Goal: Navigation & Orientation: Understand site structure

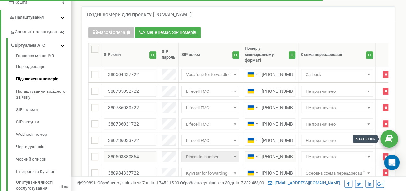
scroll to position [815, 335]
click at [393, 142] on link at bounding box center [389, 139] width 18 height 18
click at [396, 162] on div "Открыть службу сообщений Intercom" at bounding box center [390, 161] width 21 height 21
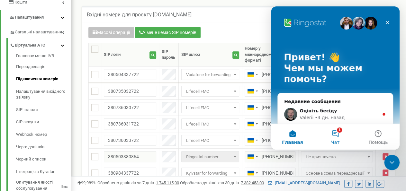
click at [336, 137] on button "1 Чат" at bounding box center [335, 137] width 43 height 26
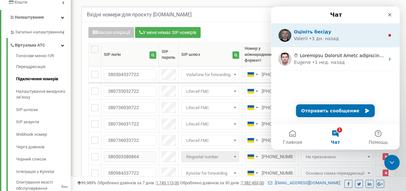
click at [328, 37] on div "• 3 дн. назад" at bounding box center [324, 38] width 30 height 7
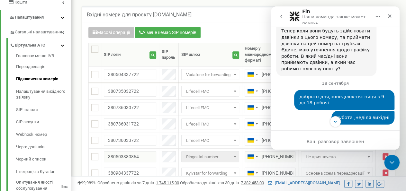
scroll to position [3069, 0]
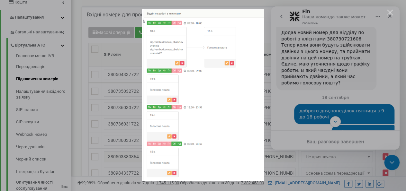
scroll to position [0, 0]
click at [350, 92] on div "Мессенджер Intercom" at bounding box center [203, 95] width 406 height 191
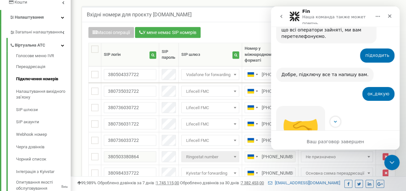
scroll to position [2904, 0]
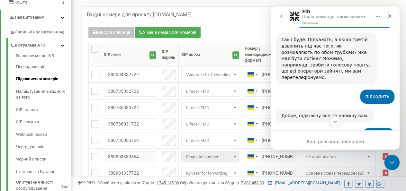
drag, startPoint x: 304, startPoint y: 90, endPoint x: 333, endPoint y: 88, distance: 29.6
drag, startPoint x: 303, startPoint y: 90, endPoint x: 334, endPoint y: 88, distance: 31.6
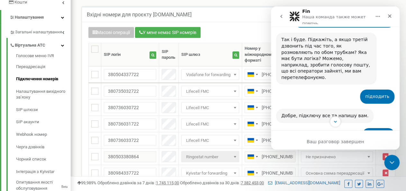
copy div "380730721606"
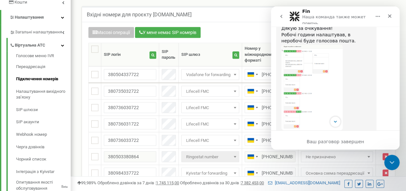
scroll to position [3199, 0]
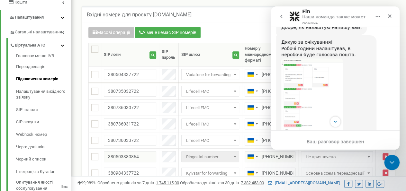
click at [321, 173] on img "Valerii говорит…" at bounding box center [324, 177] width 86 height 9
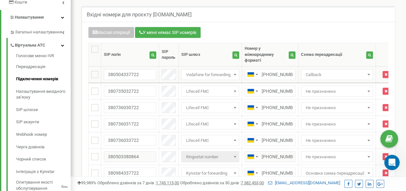
scroll to position [3357, 0]
click at [390, 164] on icon "Открыть службу сообщений Intercom" at bounding box center [391, 161] width 11 height 11
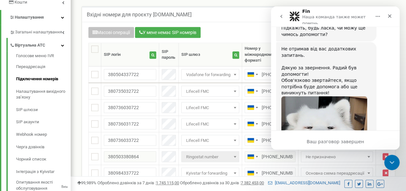
scroll to position [3110, 0]
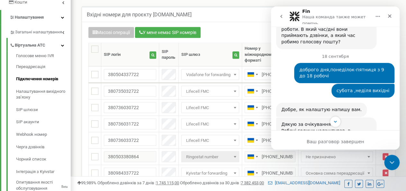
click at [320, 140] on img "Valerii говорит…" at bounding box center [311, 183] width 61 height 86
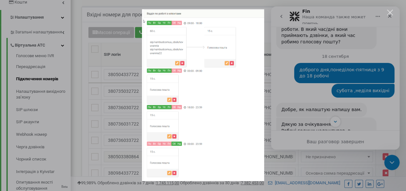
scroll to position [0, 0]
click at [366, 64] on div "Мессенджер Intercom" at bounding box center [203, 95] width 406 height 191
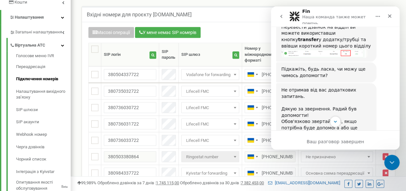
scroll to position [3192, 0]
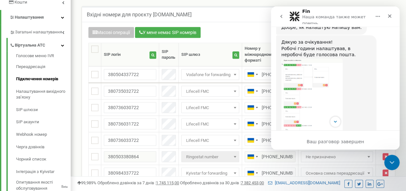
click at [325, 173] on img "Valerii говорит…" at bounding box center [324, 177] width 86 height 9
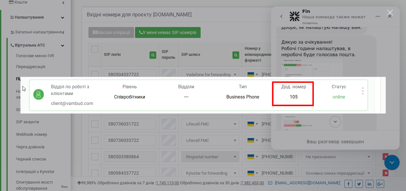
click at [199, 49] on div "Мессенджер Intercom" at bounding box center [203, 95] width 406 height 191
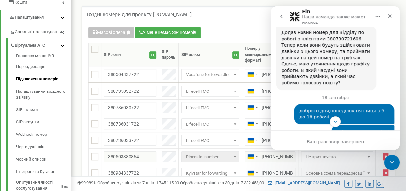
scroll to position [3192, 0]
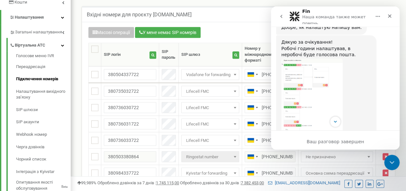
click at [321, 173] on img "Valerii говорит…" at bounding box center [324, 177] width 86 height 9
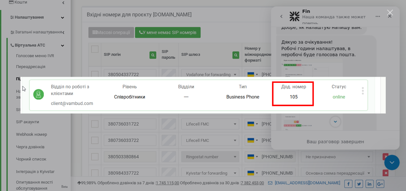
click at [333, 131] on div "Мессенджер Intercom" at bounding box center [203, 95] width 406 height 191
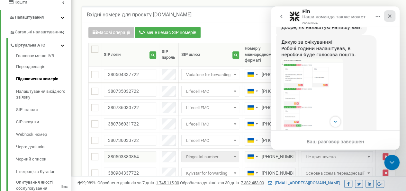
click at [390, 16] on icon "Закрыть" at bounding box center [390, 16] width 4 height 4
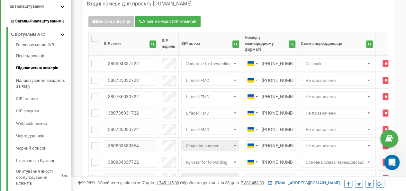
scroll to position [134, 0]
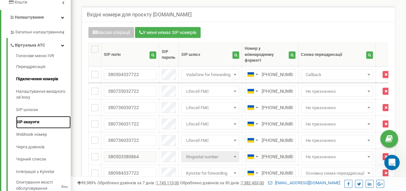
click at [36, 124] on link "SIP акаунти" at bounding box center [43, 122] width 55 height 13
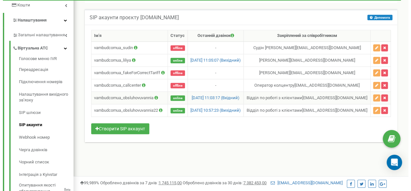
scroll to position [100, 0]
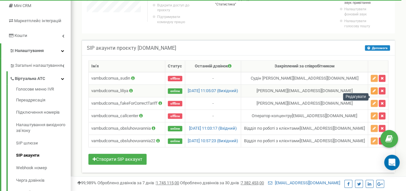
click at [377, 94] on button "button" at bounding box center [373, 90] width 7 height 7
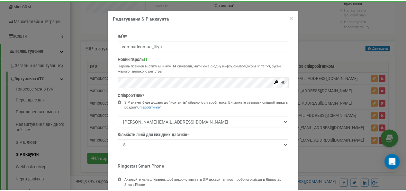
scroll to position [72, 0]
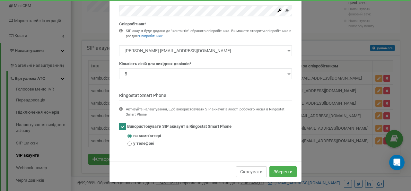
click at [253, 170] on button "Скасувати" at bounding box center [251, 171] width 31 height 11
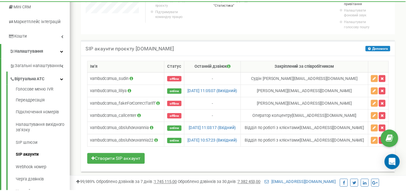
scroll to position [320889, 320940]
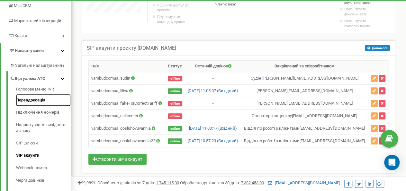
click at [33, 97] on link "Переадресація" at bounding box center [43, 100] width 55 height 13
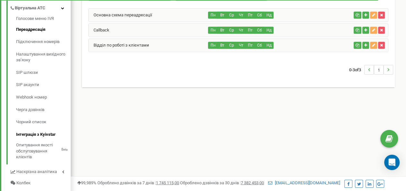
scroll to position [196, 0]
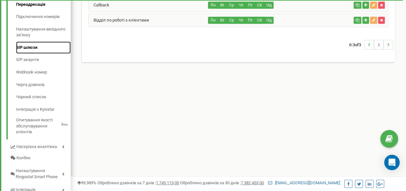
click at [21, 49] on link "SIP шлюзи" at bounding box center [43, 47] width 55 height 13
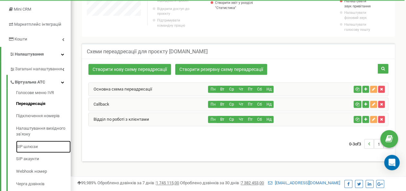
scroll to position [96, 0]
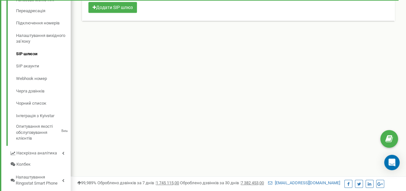
scroll to position [200, 0]
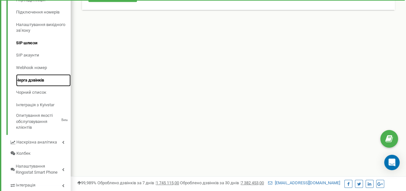
click at [31, 80] on link "Черга дзвінків" at bounding box center [43, 80] width 55 height 13
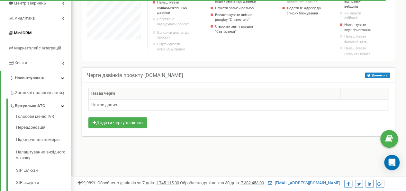
scroll to position [100, 0]
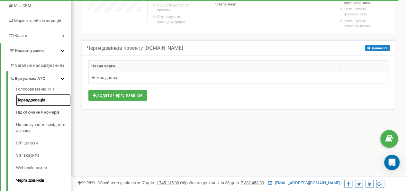
click at [32, 101] on link "Переадресація" at bounding box center [43, 100] width 55 height 13
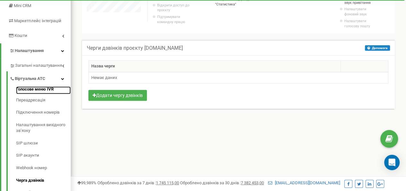
click at [31, 91] on link "Голосове меню IVR" at bounding box center [43, 90] width 55 height 8
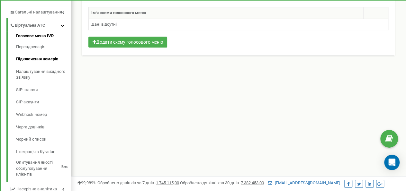
scroll to position [129, 0]
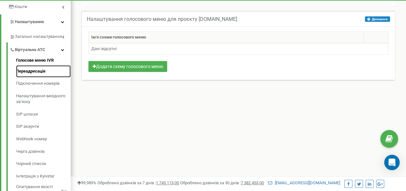
click at [32, 72] on link "Переадресація" at bounding box center [43, 71] width 55 height 13
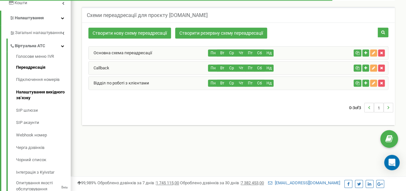
scroll to position [134, 0]
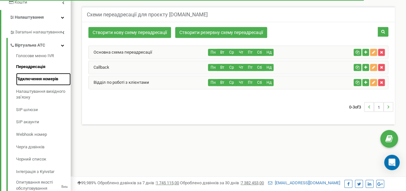
click at [39, 77] on link "Підключення номерів" at bounding box center [43, 79] width 55 height 13
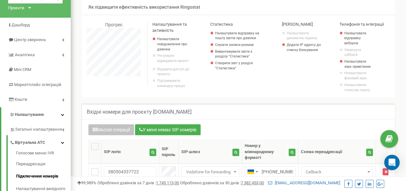
scroll to position [134, 0]
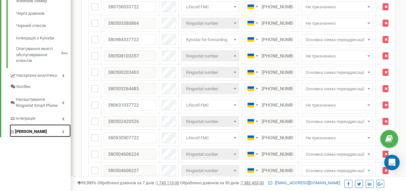
click at [38, 131] on span "[PERSON_NAME]" at bounding box center [31, 132] width 32 height 6
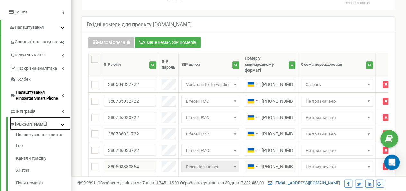
scroll to position [116, 0]
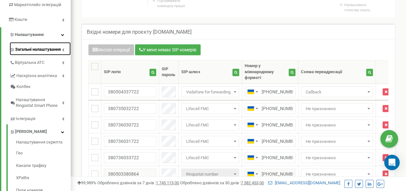
click at [32, 50] on span "Загальні налаштування" at bounding box center [38, 50] width 46 height 6
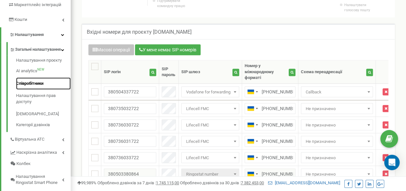
click at [33, 90] on link "Співробітники" at bounding box center [43, 83] width 55 height 13
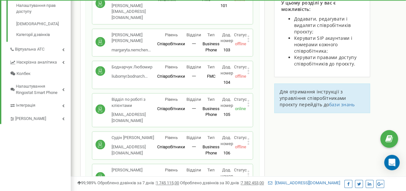
scroll to position [206, 0]
